Goal: Find specific page/section: Find specific page/section

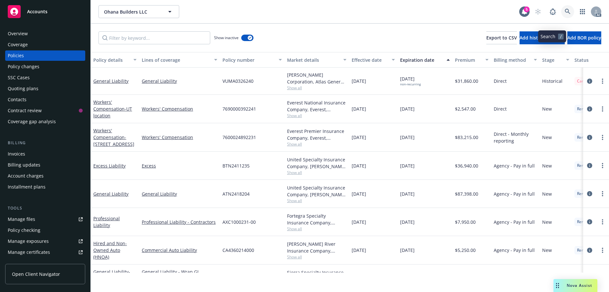
click at [565, 15] on icon at bounding box center [568, 12] width 6 height 6
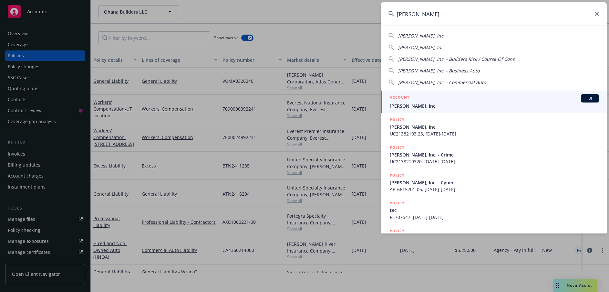
type input "[PERSON_NAME]"
click at [438, 103] on span "[PERSON_NAME], Inc." at bounding box center [494, 105] width 209 height 7
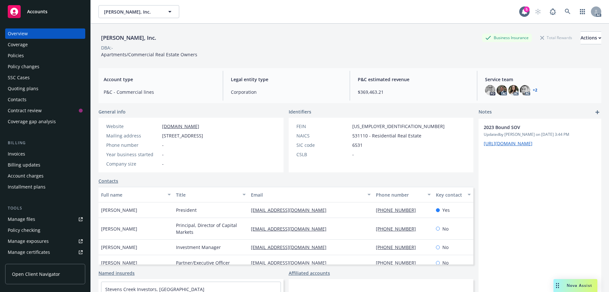
click at [17, 61] on div "Policies" at bounding box center [16, 55] width 16 height 10
